Goal: Complete application form: Complete application form

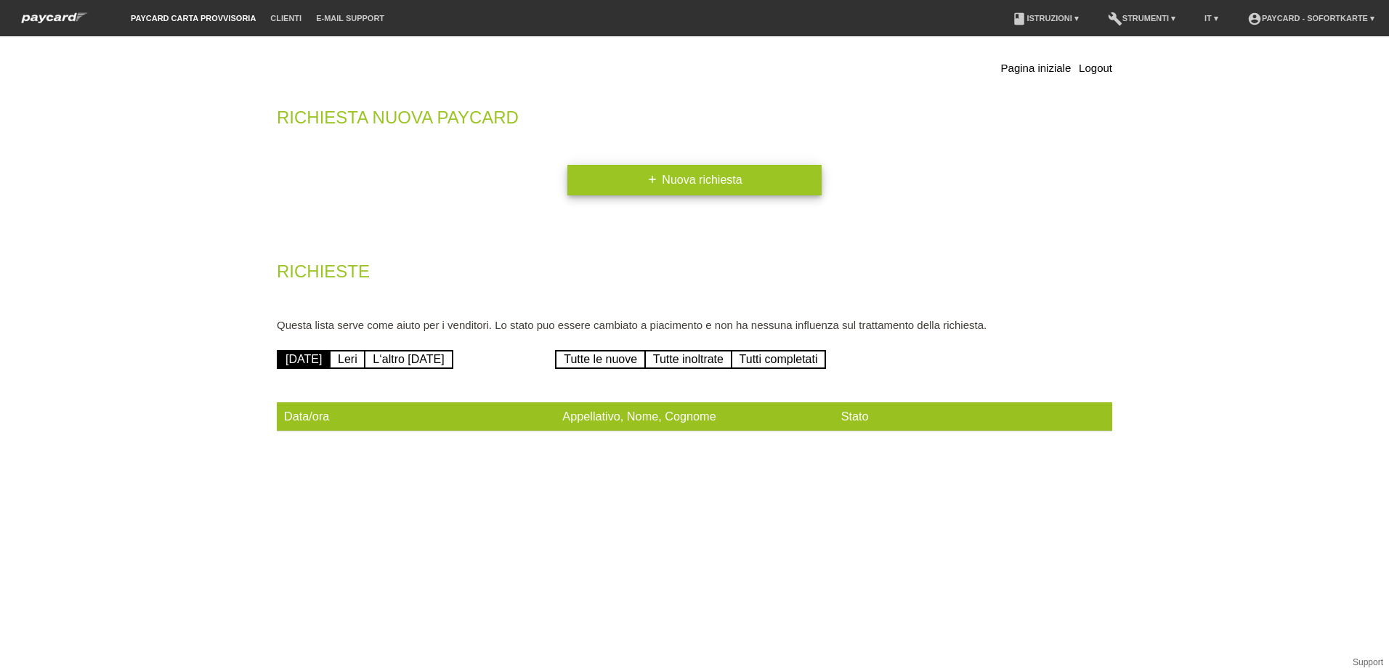
click at [670, 183] on link "add Nuova richiesta" at bounding box center [694, 180] width 254 height 31
click at [663, 188] on link "add Nuova richiesta" at bounding box center [694, 180] width 254 height 31
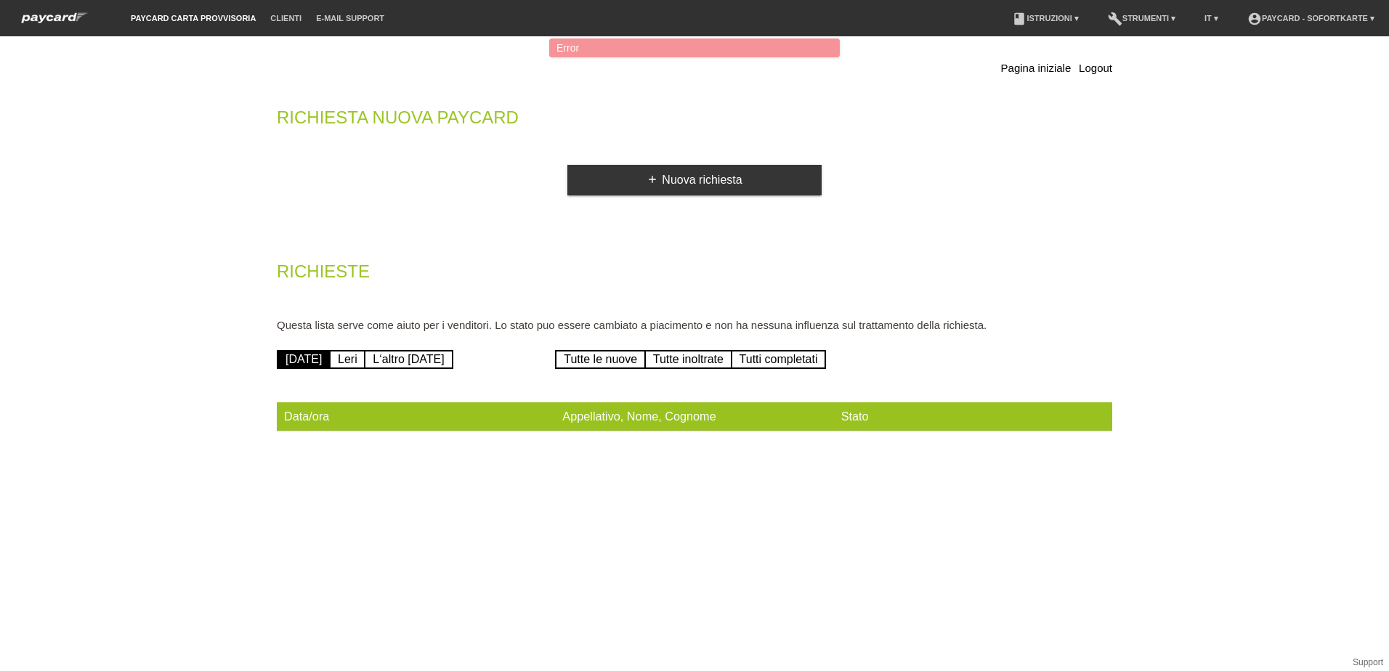
click at [272, 445] on div "Pagina iniziale Logout Richiesta nuova Paycard add Nuova richiesta Richieste Qu…" at bounding box center [694, 249] width 857 height 410
click at [302, 456] on div "Pagina iniziale Logout Richiesta nuova Paycard add Nuova richiesta Richieste Qu…" at bounding box center [694, 251] width 871 height 431
drag, startPoint x: 295, startPoint y: 409, endPoint x: 334, endPoint y: 409, distance: 39.2
click at [296, 409] on th "Data/ora" at bounding box center [416, 416] width 278 height 29
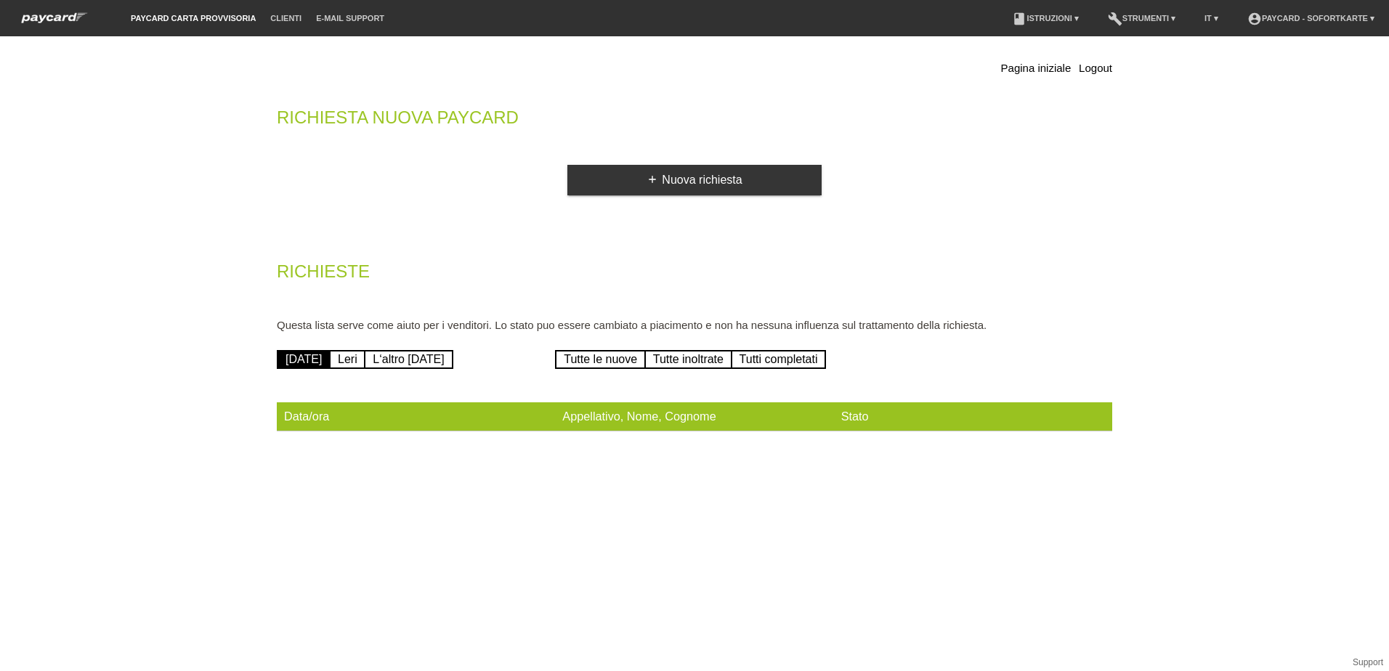
click at [341, 418] on th "Data/ora" at bounding box center [416, 416] width 278 height 29
click at [710, 179] on link "add Nuova richiesta" at bounding box center [694, 180] width 254 height 31
click at [768, 184] on link "add Nuova richiesta" at bounding box center [694, 180] width 254 height 31
click at [284, 359] on link "[DATE]" at bounding box center [304, 359] width 54 height 19
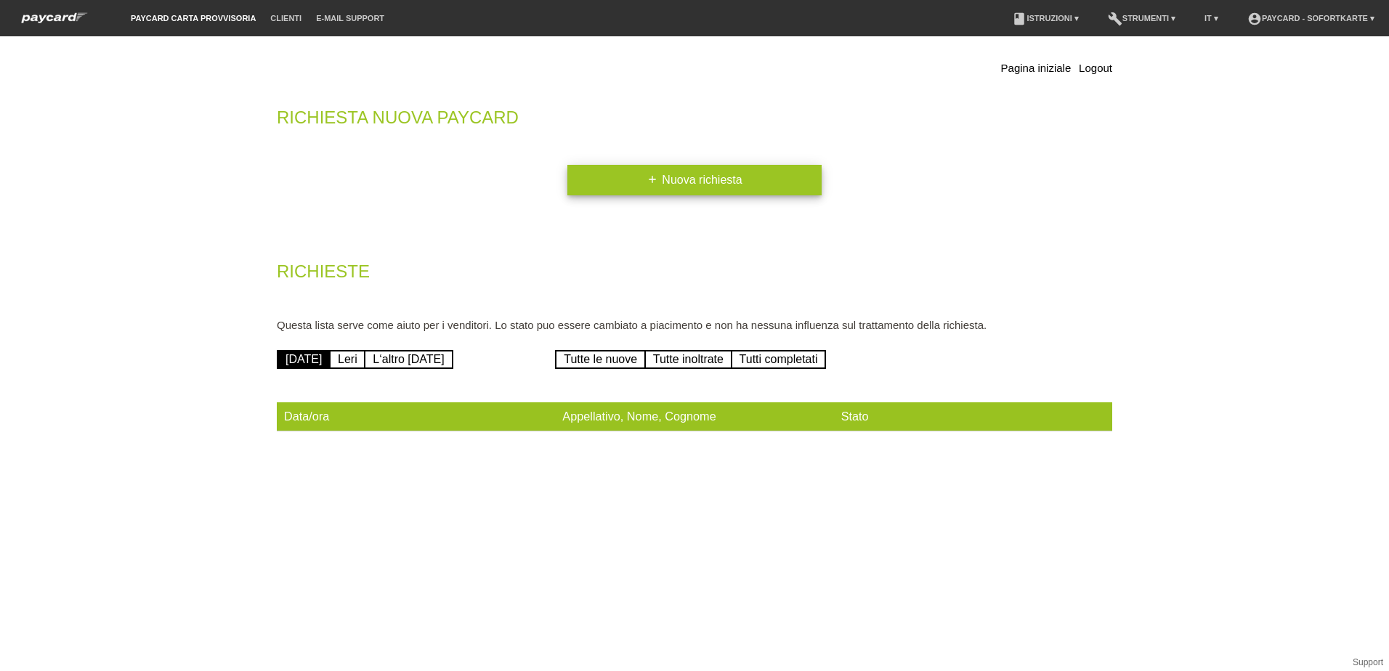
click at [716, 184] on link "add Nuova richiesta" at bounding box center [694, 180] width 254 height 31
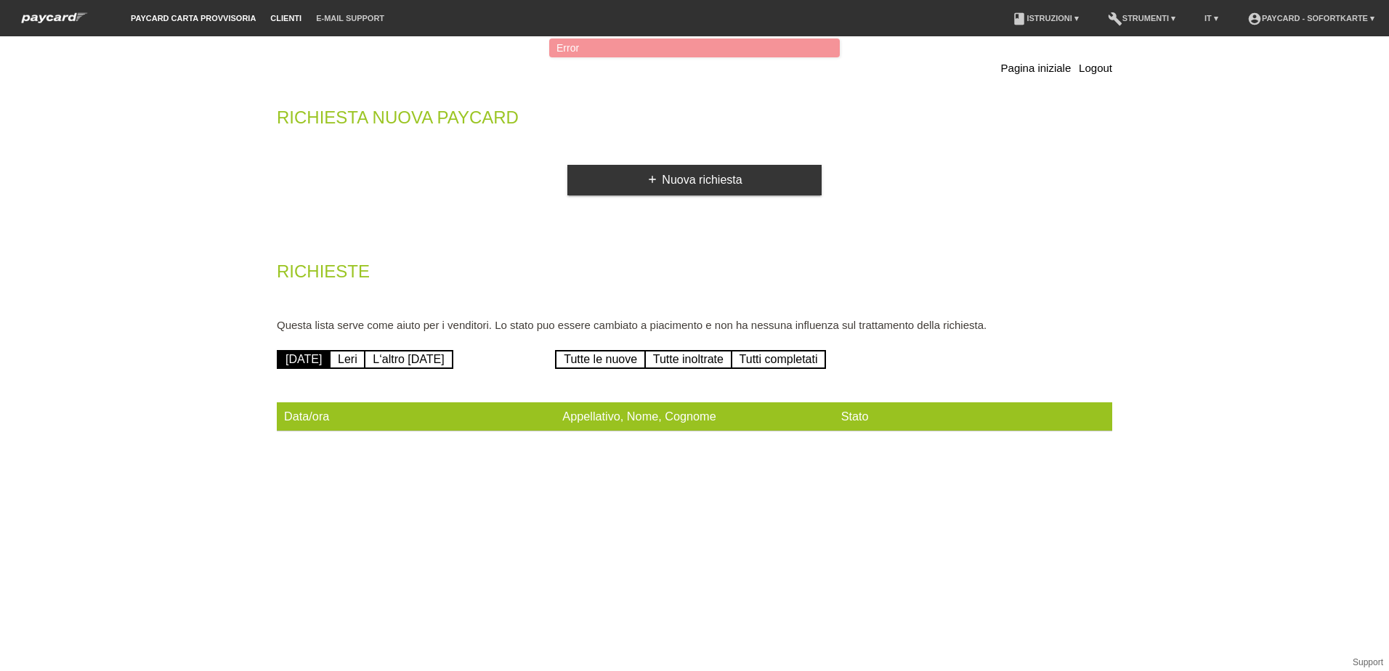
click at [291, 21] on link "Clienti" at bounding box center [286, 18] width 46 height 9
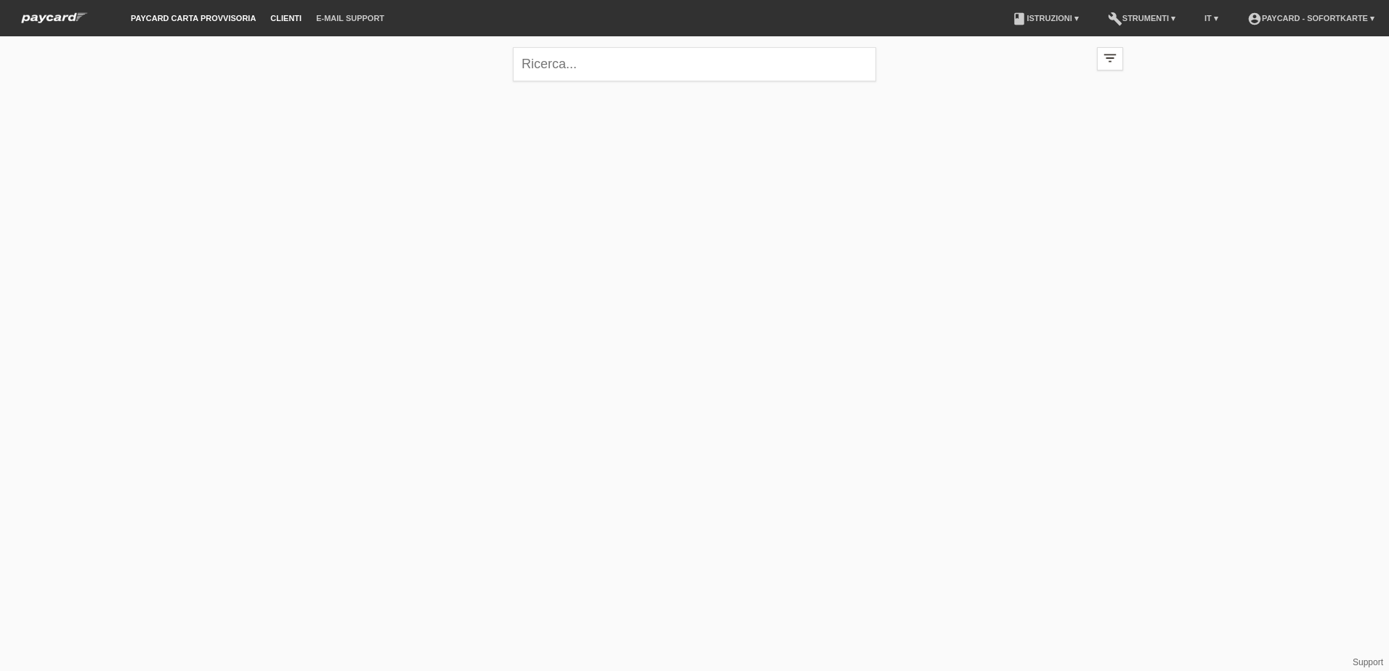
click at [198, 21] on link "paycard carta provvisoria" at bounding box center [192, 18] width 139 height 9
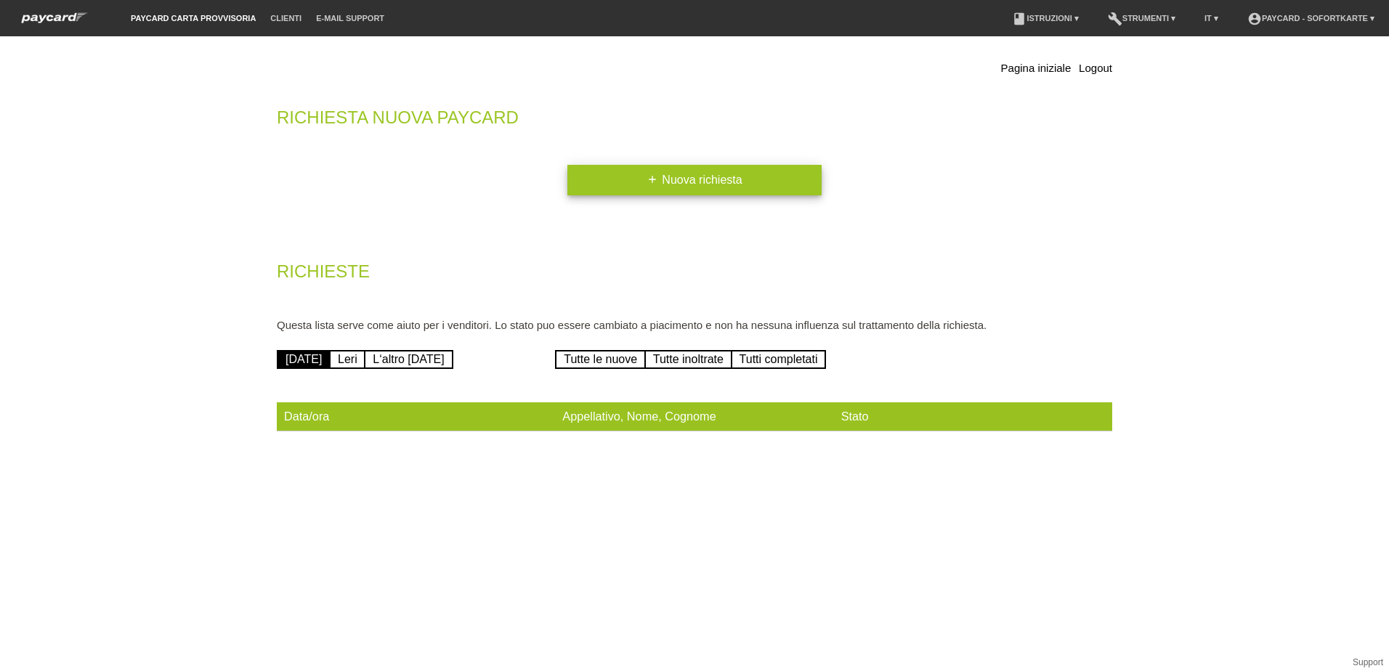
click at [789, 184] on link "add Nuova richiesta" at bounding box center [694, 180] width 254 height 31
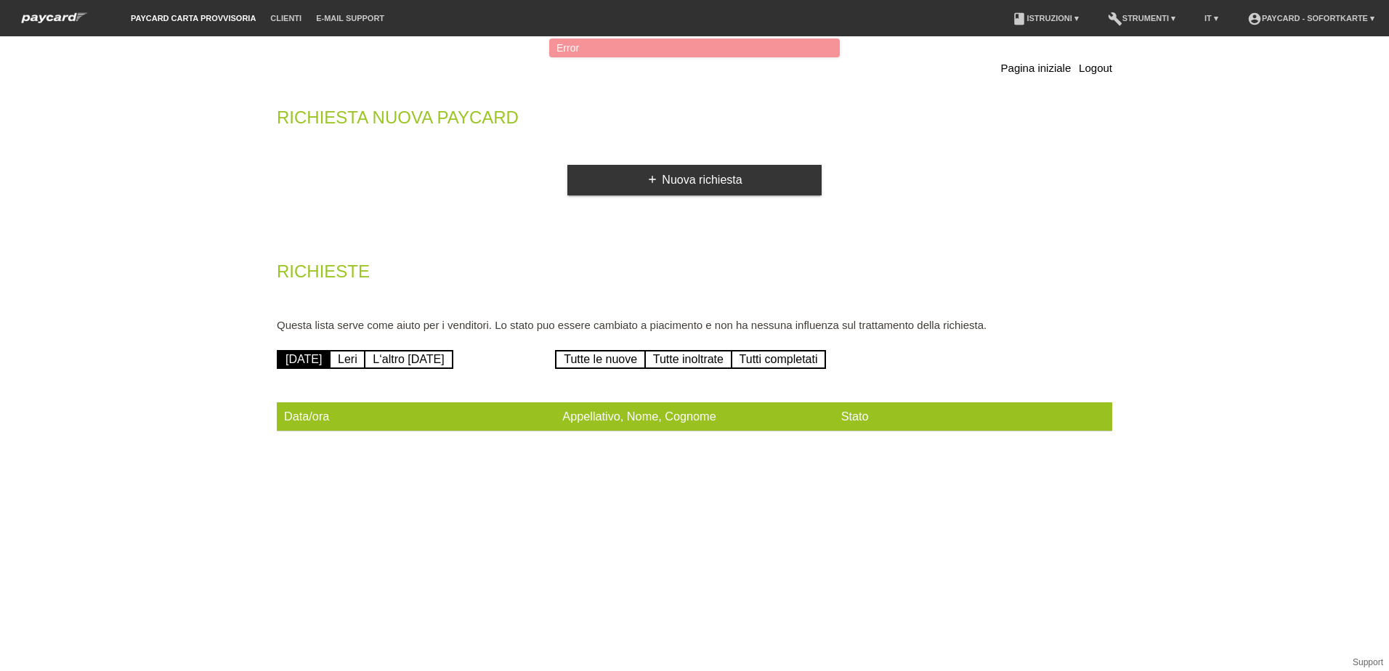
click at [592, 49] on div "Error" at bounding box center [694, 47] width 290 height 19
click at [590, 48] on div "Error" at bounding box center [694, 47] width 290 height 19
click at [853, 422] on th "Stato" at bounding box center [973, 416] width 278 height 29
click at [598, 359] on link "Tutte le nuove" at bounding box center [600, 359] width 91 height 19
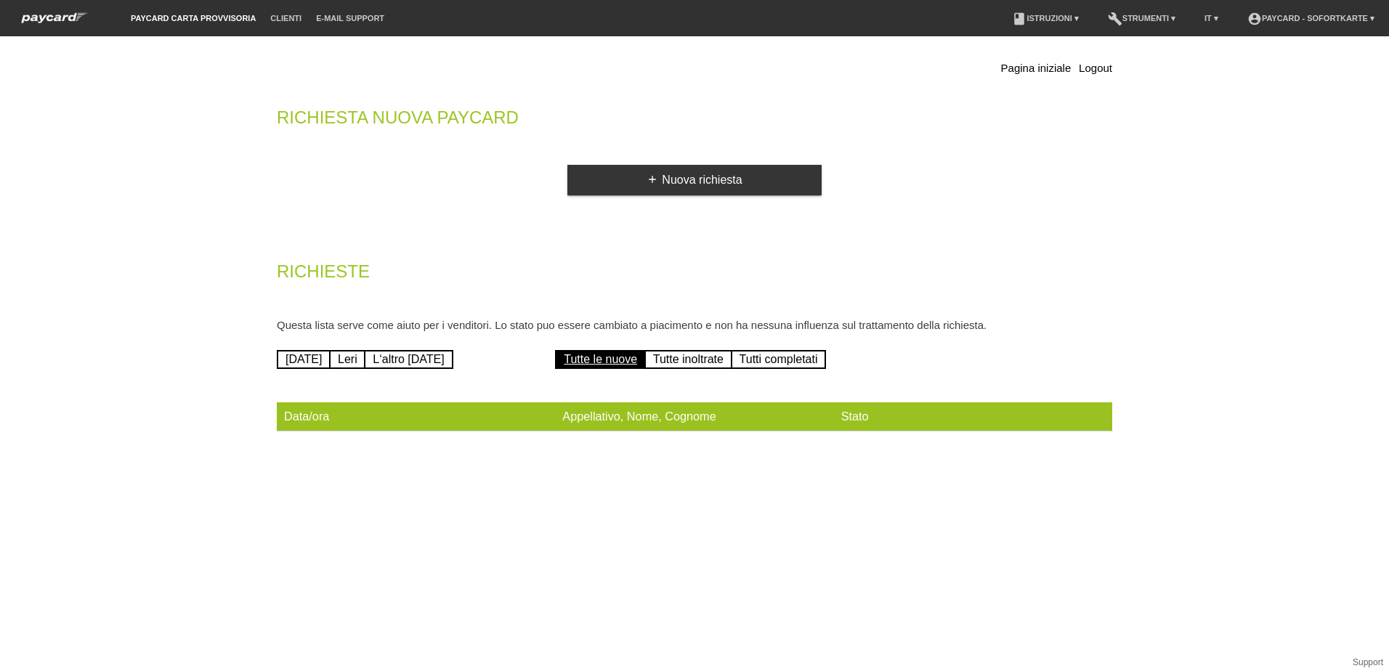
click at [598, 359] on link "Tutte le nuove" at bounding box center [600, 359] width 91 height 19
click at [656, 180] on icon "add" at bounding box center [652, 180] width 12 height 12
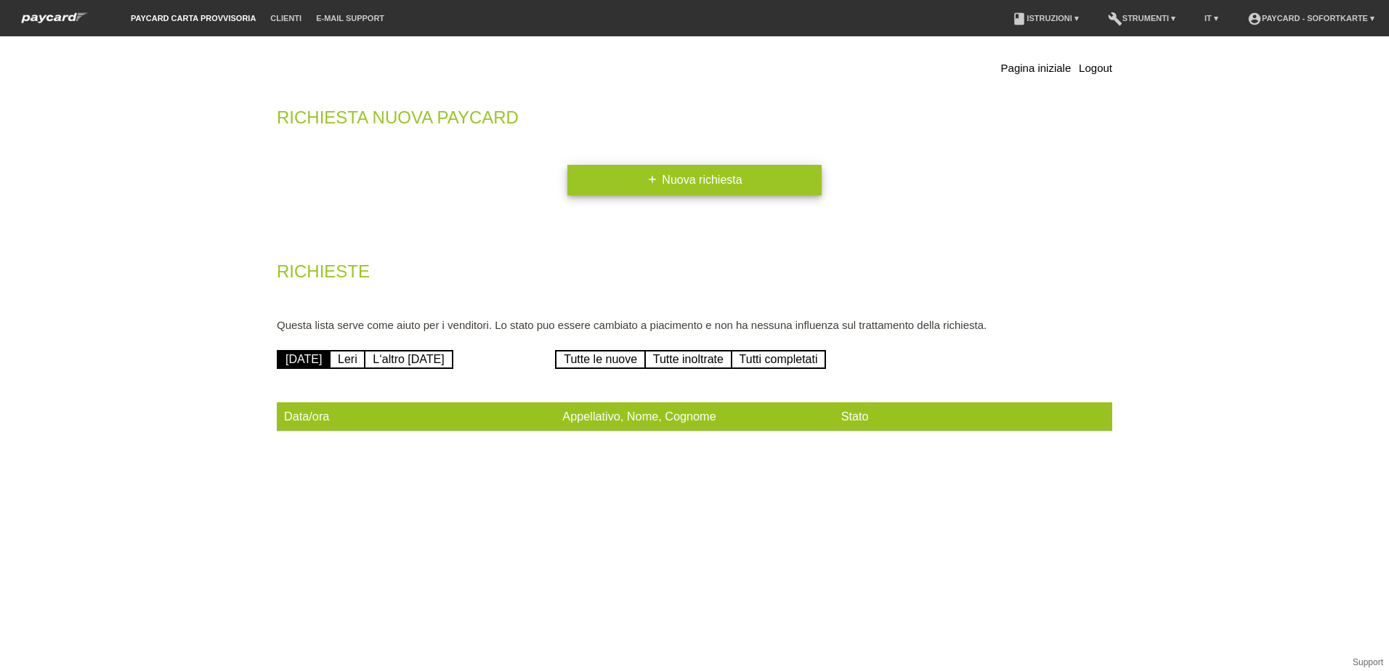
click at [673, 171] on link "add Nuova richiesta" at bounding box center [694, 180] width 254 height 31
click at [1028, 68] on link "Pagina iniziale" at bounding box center [1036, 68] width 70 height 12
click at [41, 14] on img at bounding box center [55, 17] width 80 height 15
click at [660, 175] on link "add Nuova richiesta" at bounding box center [694, 180] width 254 height 31
click at [669, 178] on link "add Nuova richiesta" at bounding box center [694, 180] width 254 height 31
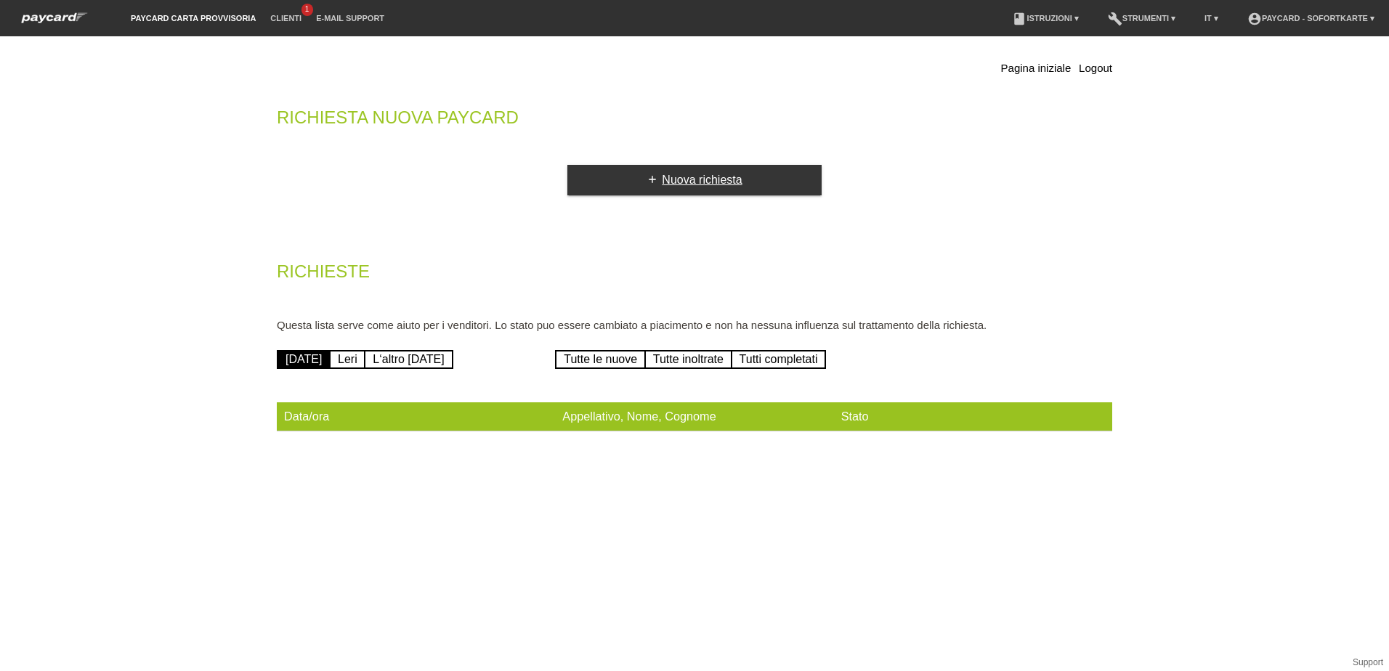
drag, startPoint x: 760, startPoint y: 182, endPoint x: 752, endPoint y: 203, distance: 23.2
click at [760, 182] on link "add Nuova richiesta" at bounding box center [694, 180] width 254 height 31
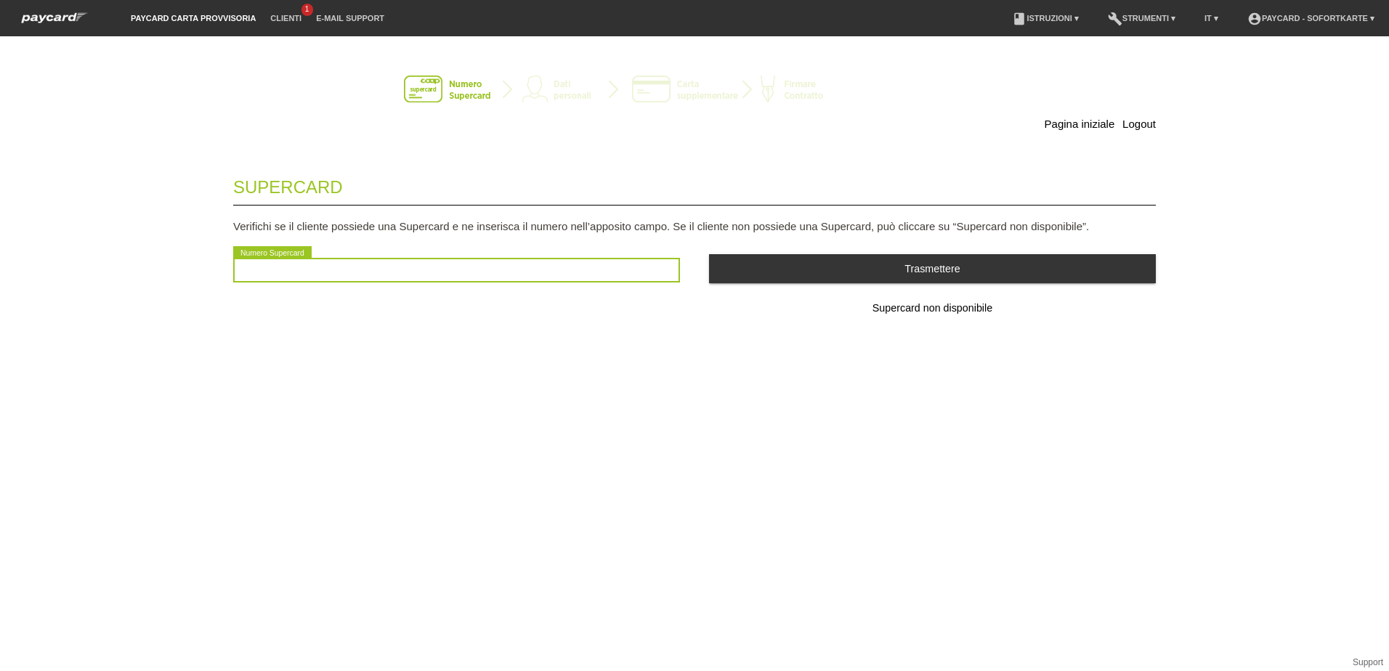
click at [272, 261] on input "text" at bounding box center [456, 270] width 447 height 25
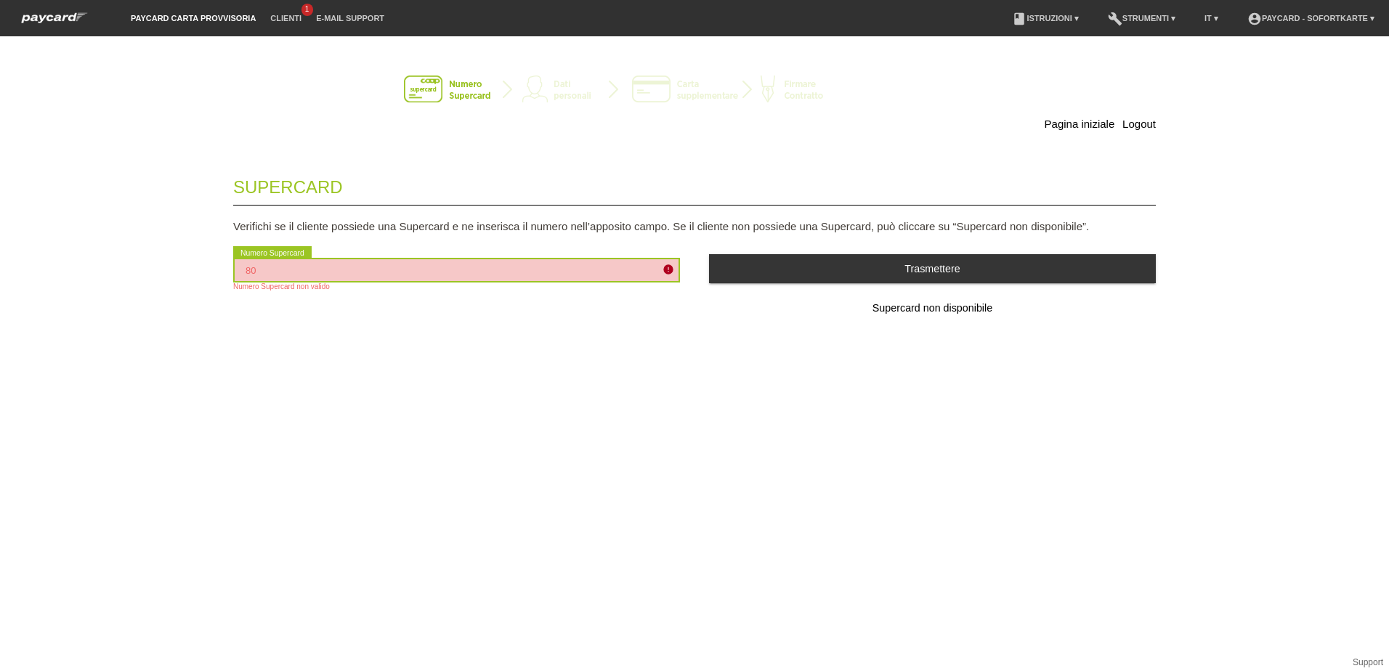
type input "8"
type input "2501158768302"
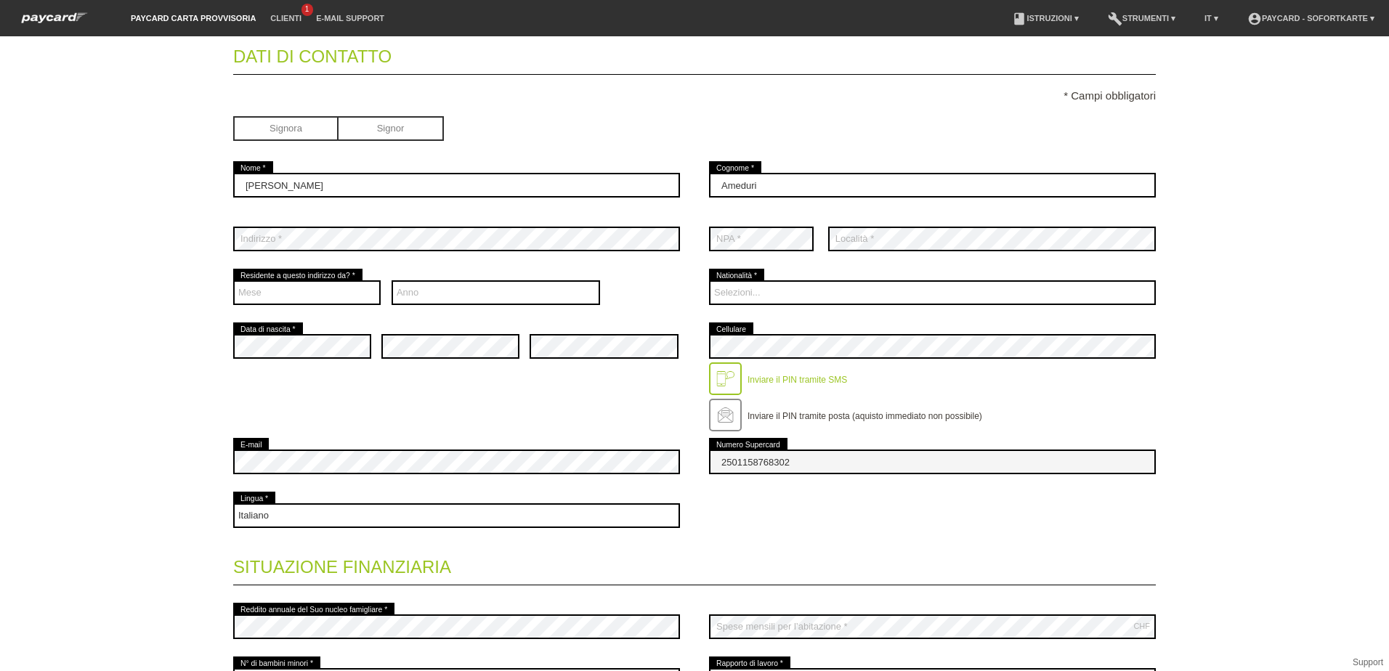
scroll to position [145, 0]
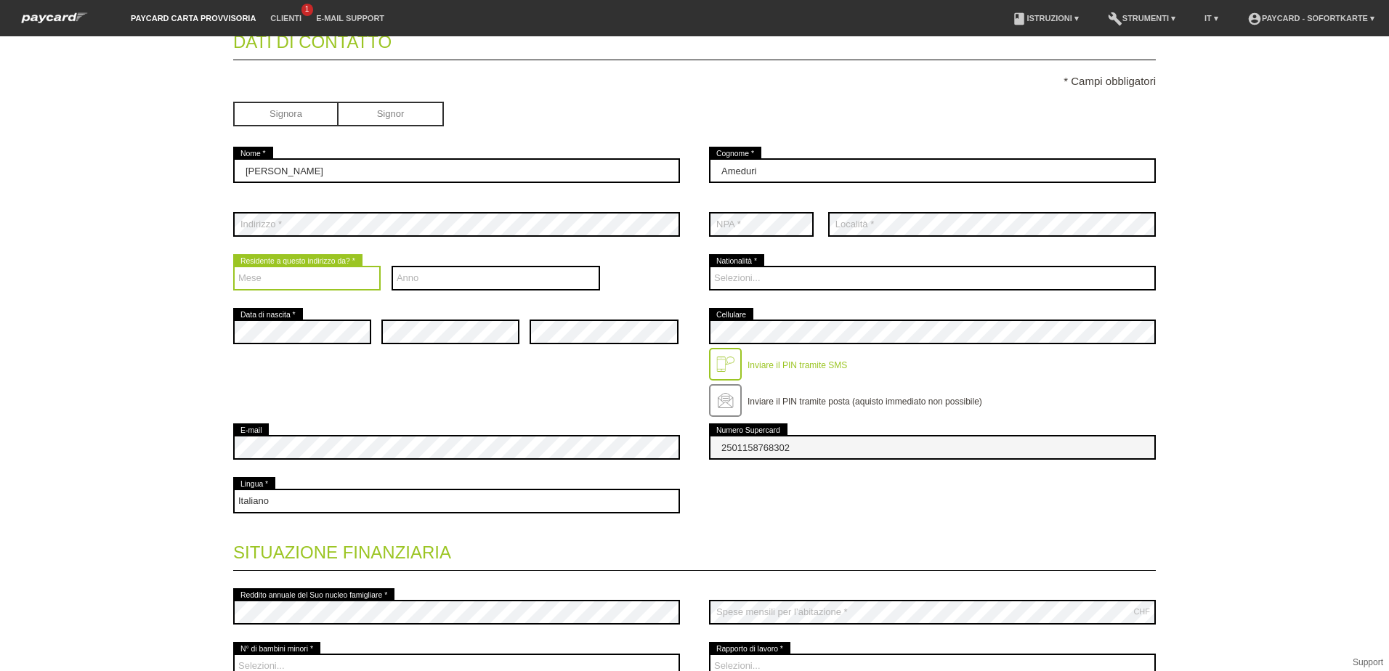
click at [309, 275] on select "Mese 01 02 03 04 05 06 07 08 09 10 11 12" at bounding box center [306, 278] width 147 height 25
select select "10"
click at [233, 266] on select "Mese 01 02 03 04 05 06 07 08 09 10 11 12" at bounding box center [306, 278] width 147 height 25
click at [447, 273] on select "Anno 2025 2024 2023 2022 2021 2020 2019 2018 2017 2016" at bounding box center [495, 278] width 209 height 25
click at [296, 279] on select "Mese 01 02 03 04 05 06 07 08 09 10 11 12" at bounding box center [306, 278] width 147 height 25
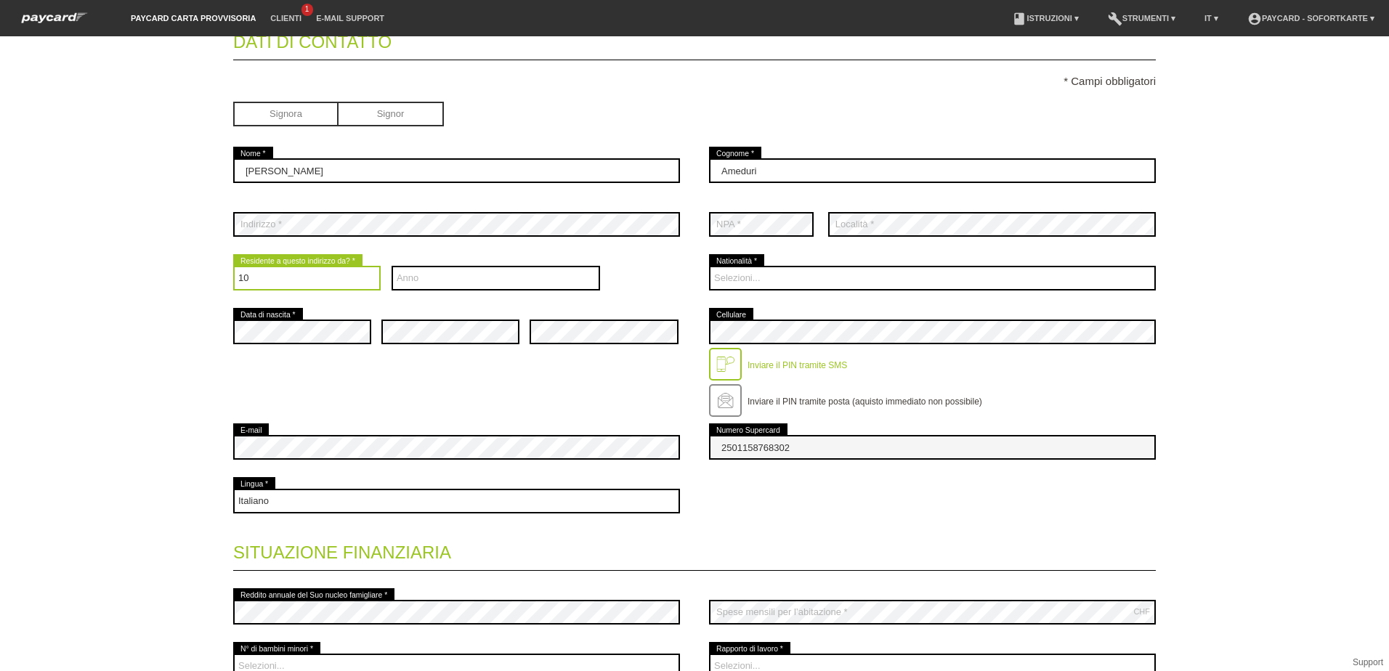
click at [233, 266] on select "Mese 01 02 03 04 05 06 07 08 09 10 11 12" at bounding box center [306, 278] width 147 height 25
click at [469, 274] on select "Anno 2025 2024 2023 2022 2021 2020 2019 2018 2017 2016" at bounding box center [495, 278] width 209 height 25
select select "2025"
click at [391, 266] on select "Anno 2025 2024 2023 2022 2021 2020 2019 2018 2017 2016" at bounding box center [495, 278] width 209 height 25
click at [328, 369] on div "error Data di nascita * error error error" at bounding box center [694, 362] width 922 height 115
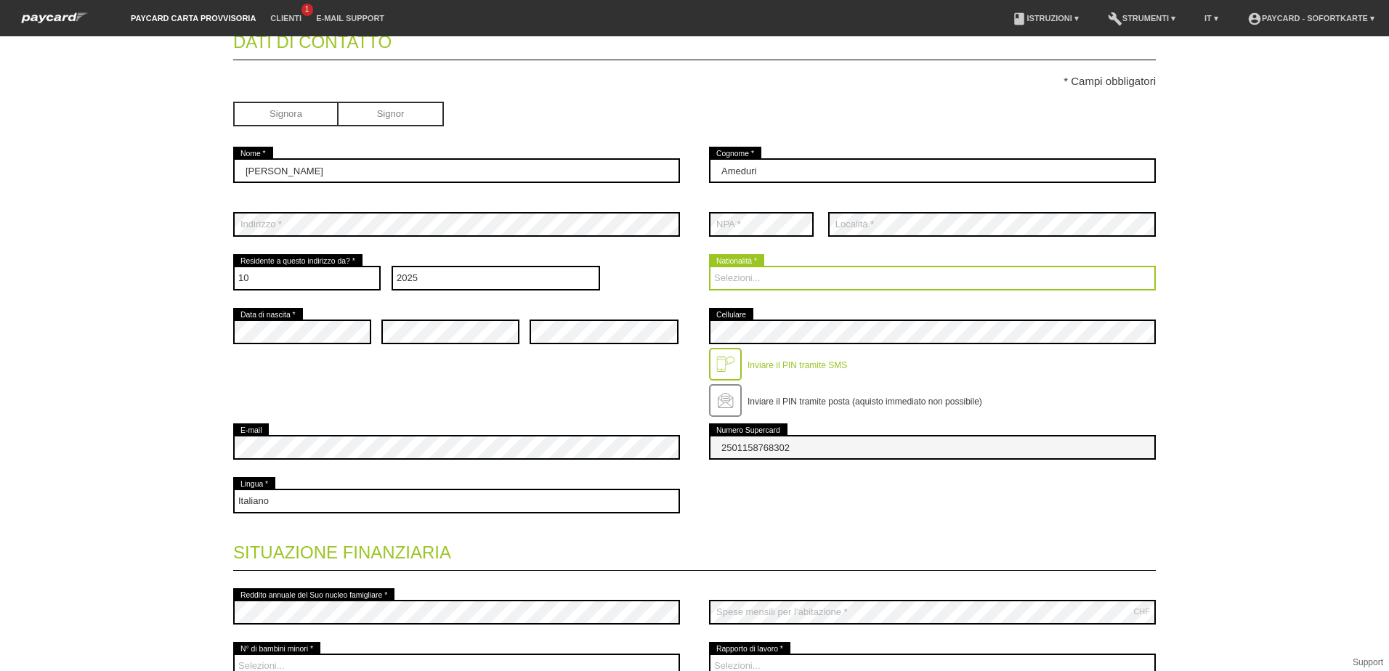
click at [789, 276] on select "Selezioni... [GEOGRAPHIC_DATA] [GEOGRAPHIC_DATA] [GEOGRAPHIC_DATA] [GEOGRAPHIC_…" at bounding box center [932, 278] width 447 height 25
click at [792, 274] on select "Selezioni... [GEOGRAPHIC_DATA] [GEOGRAPHIC_DATA] [GEOGRAPHIC_DATA] [GEOGRAPHIC_…" at bounding box center [932, 278] width 447 height 25
click at [758, 277] on select "Selezioni... [GEOGRAPHIC_DATA] [GEOGRAPHIC_DATA] [GEOGRAPHIC_DATA] [GEOGRAPHIC_…" at bounding box center [932, 278] width 447 height 25
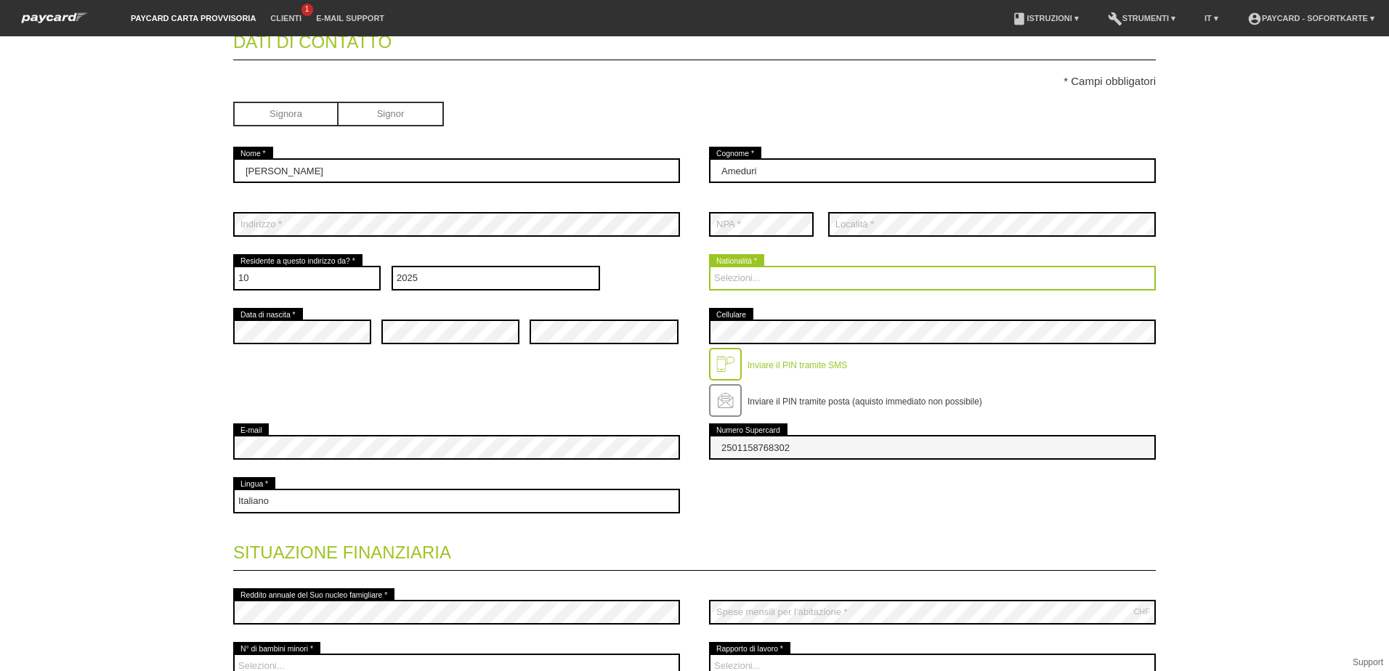
select select "IT"
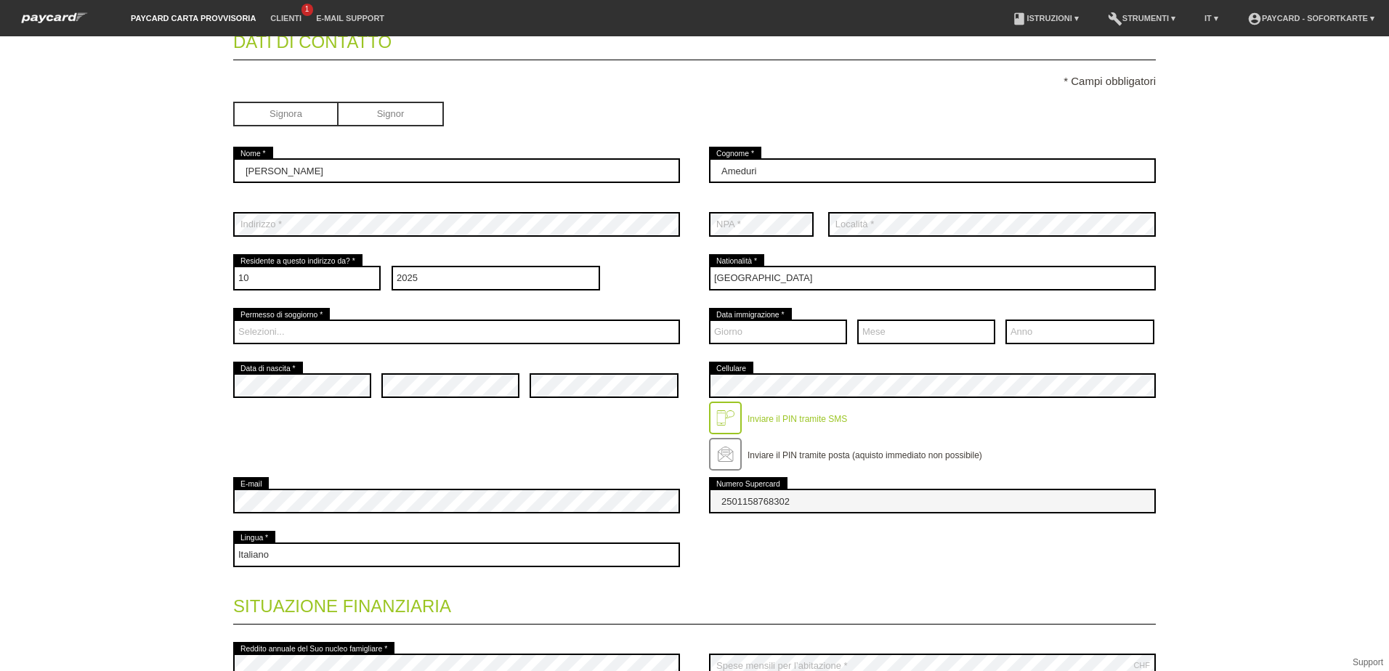
click at [649, 425] on div "error Data di nascita * error error error" at bounding box center [694, 416] width 922 height 115
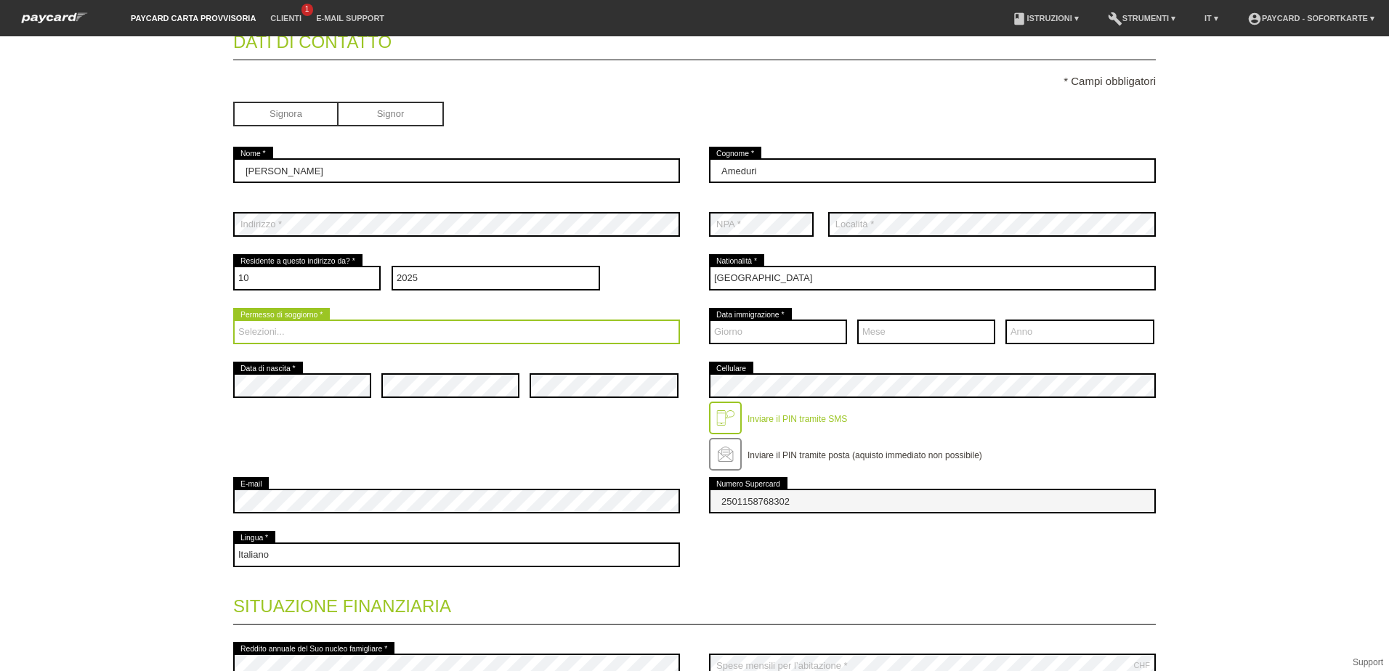
click at [405, 337] on select "Selezioni... C B B - Status di rifugiato Altro" at bounding box center [456, 332] width 447 height 25
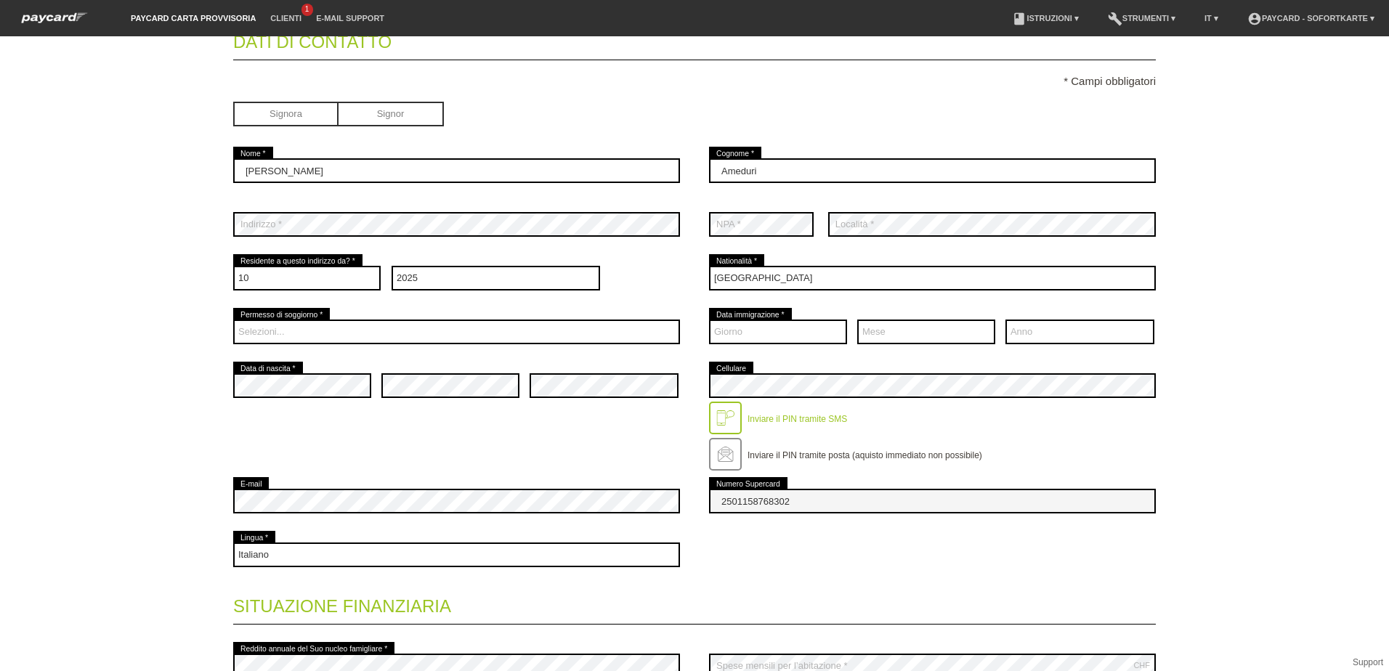
click at [765, 579] on div "Deutsch Français Italiano English error Lingua *" at bounding box center [694, 555] width 922 height 54
click at [758, 326] on select "Giorno 01 02 03 04 05 06 07 08 09 10 11 12 13 14 15 16" at bounding box center [778, 332] width 138 height 25
click at [540, 423] on div "error Data di nascita * error error error" at bounding box center [694, 416] width 922 height 115
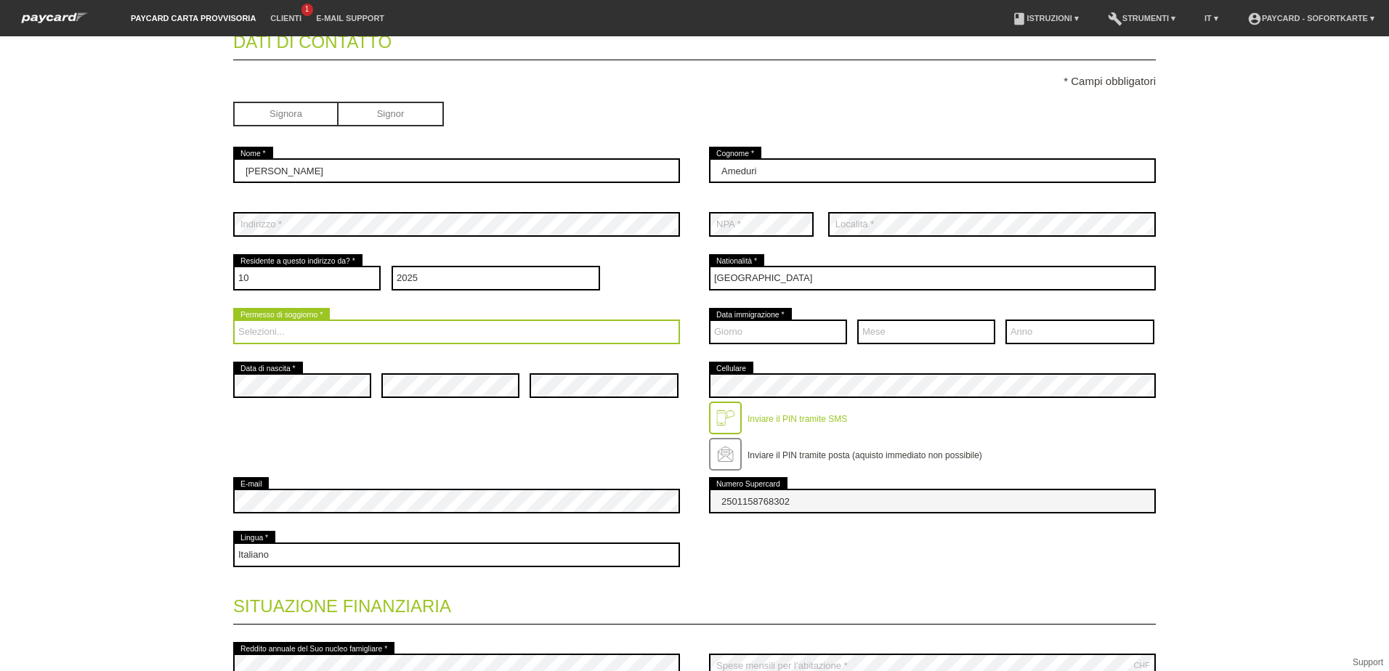
drag, startPoint x: 310, startPoint y: 334, endPoint x: 301, endPoint y: 339, distance: 10.1
click at [310, 334] on select "Selezioni... C B B - Status di rifugiato Altro" at bounding box center [456, 332] width 447 height 25
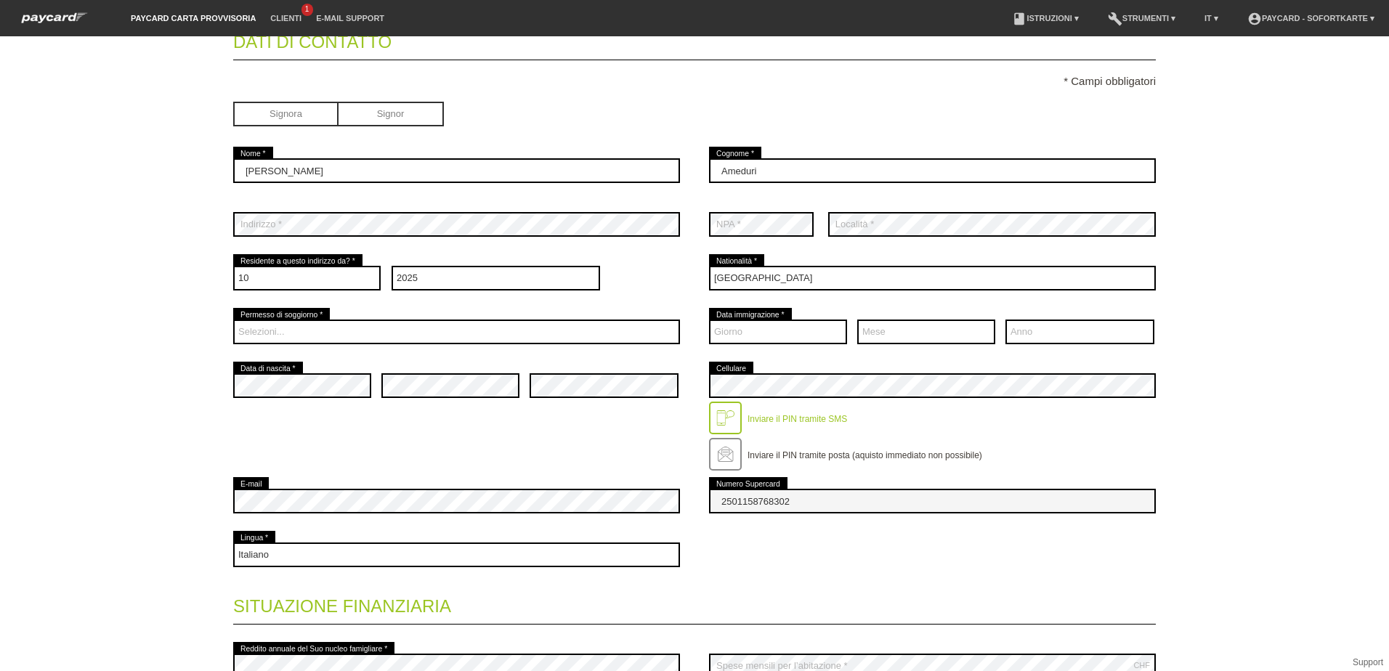
click at [285, 459] on div "error Data di nascita * error error error" at bounding box center [694, 416] width 922 height 115
